Goal: Transaction & Acquisition: Book appointment/travel/reservation

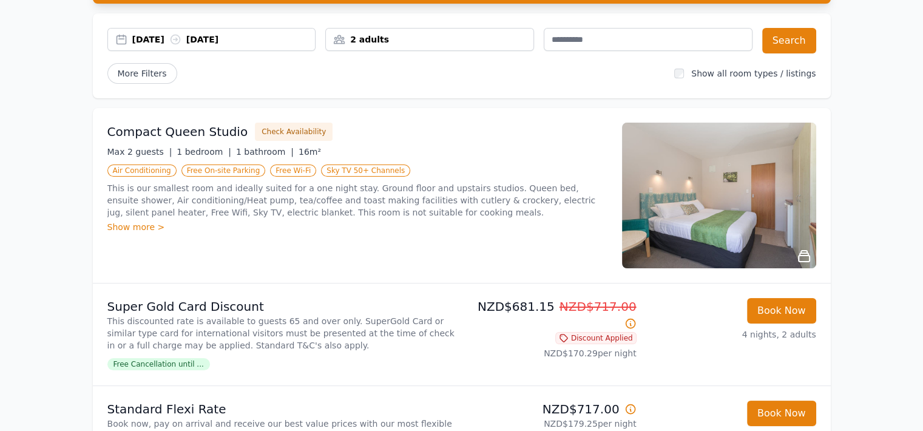
scroll to position [99, 0]
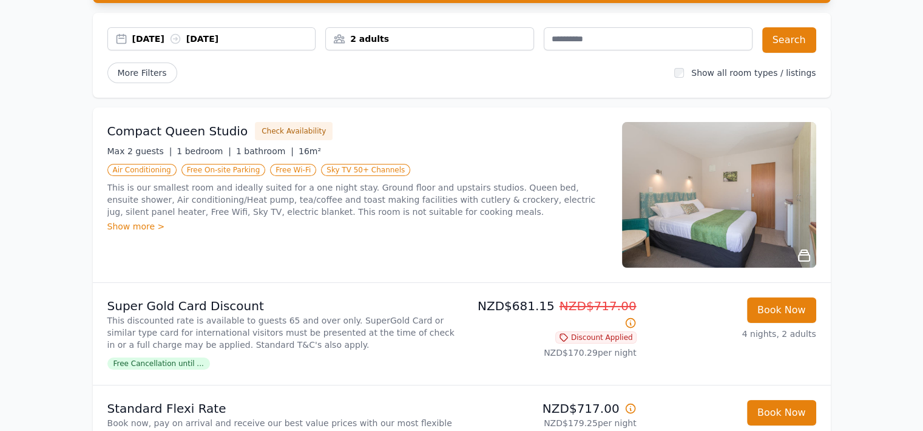
click at [476, 38] on div "2 adults" at bounding box center [430, 39] width 208 height 12
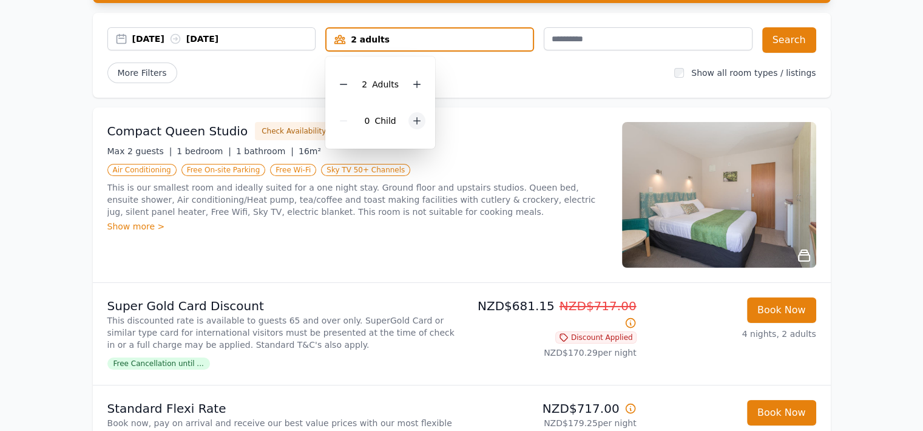
drag, startPoint x: 408, startPoint y: 127, endPoint x: 415, endPoint y: 121, distance: 8.6
click at [415, 121] on div "0 Child" at bounding box center [380, 121] width 90 height 36
click at [415, 121] on icon at bounding box center [417, 121] width 7 height 7
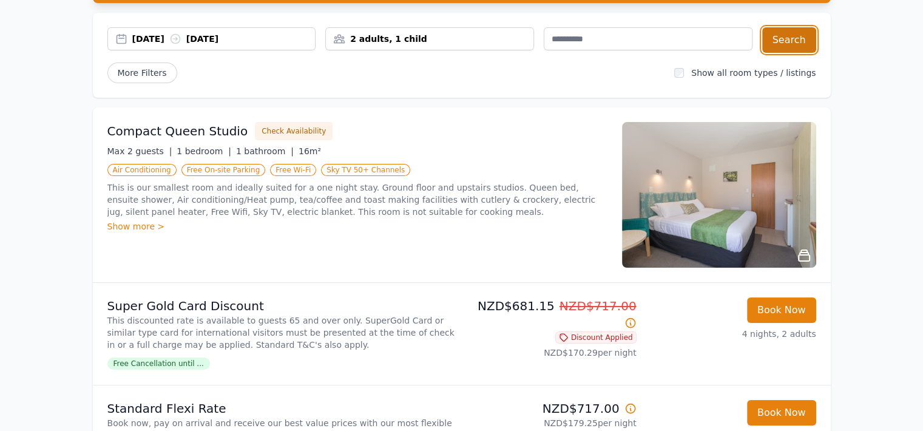
click at [807, 30] on button "Search" at bounding box center [789, 39] width 54 height 25
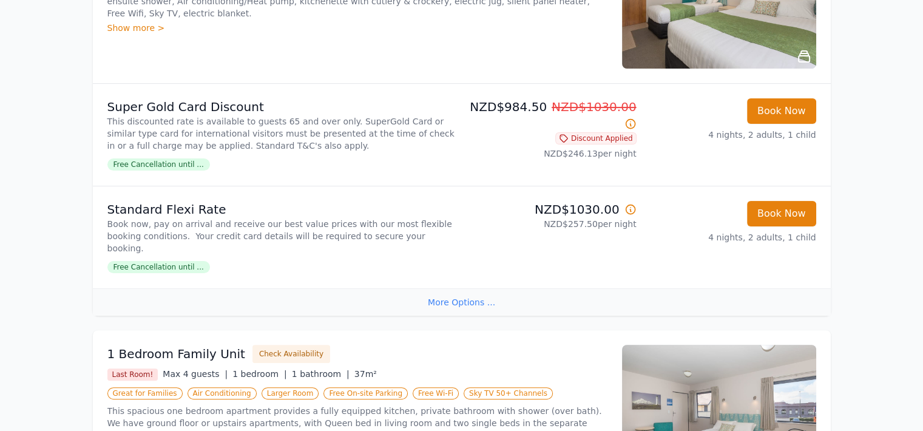
scroll to position [215, 0]
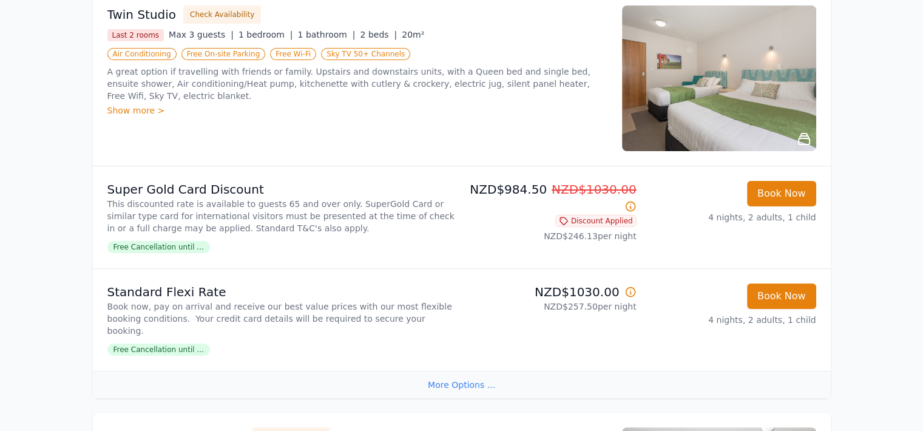
click at [443, 375] on div "More Options ..." at bounding box center [462, 384] width 738 height 27
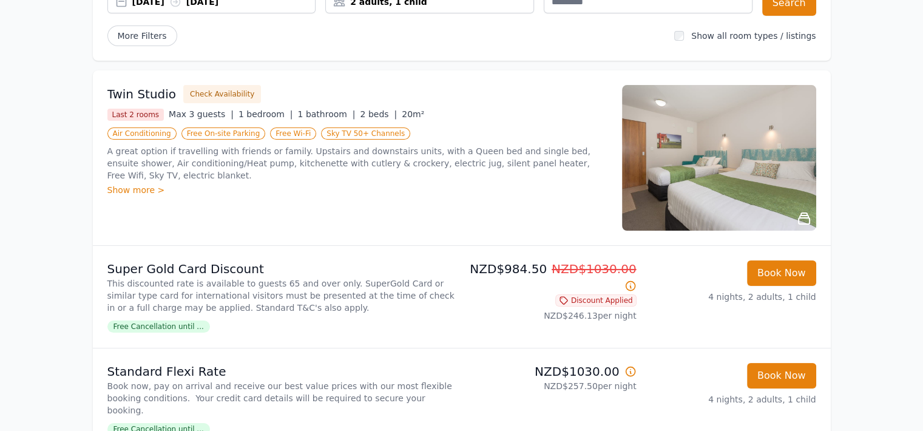
scroll to position [148, 0]
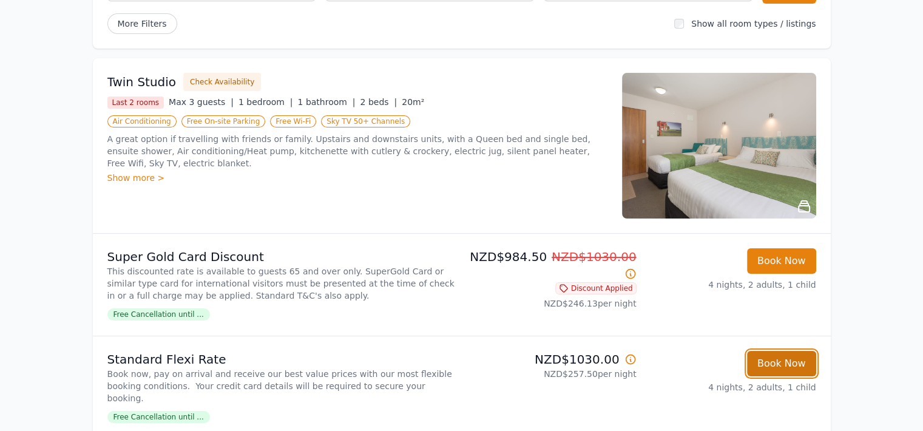
click at [801, 368] on button "Book Now" at bounding box center [781, 363] width 69 height 25
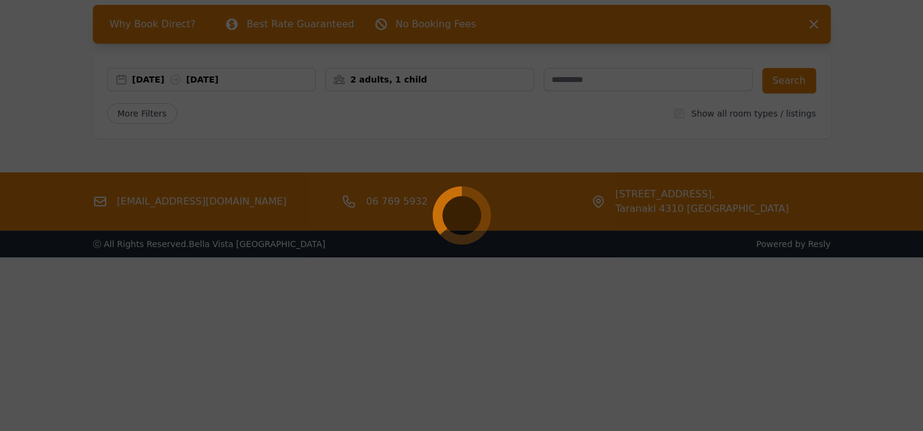
select select "**"
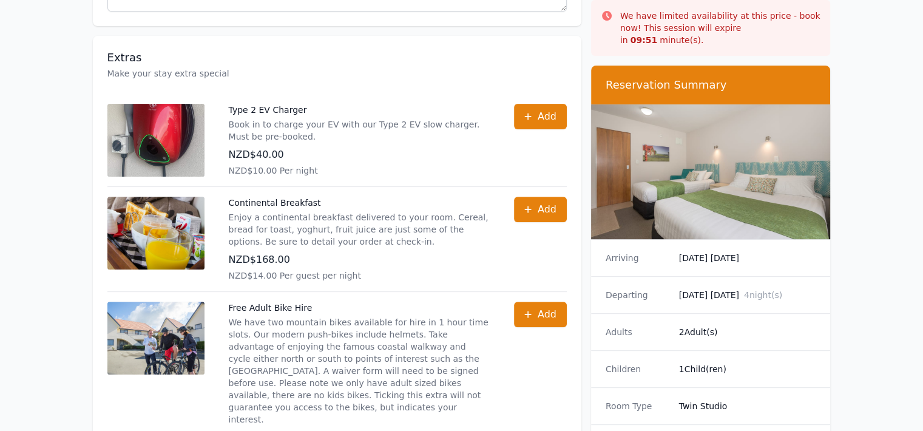
scroll to position [418, 0]
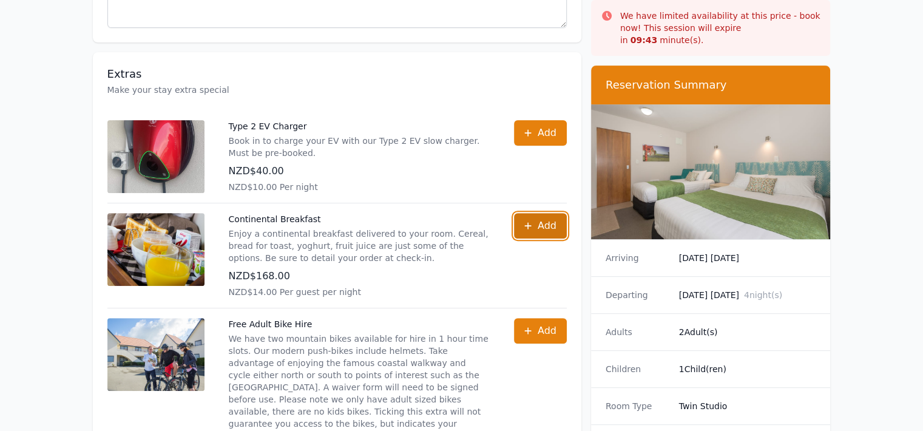
click at [532, 221] on icon "button" at bounding box center [528, 226] width 10 height 10
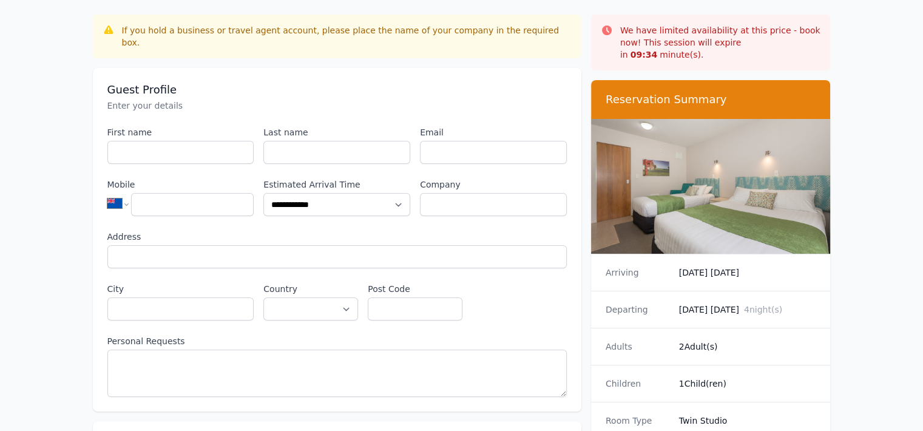
scroll to position [0, 0]
